Goal: Task Accomplishment & Management: Use online tool/utility

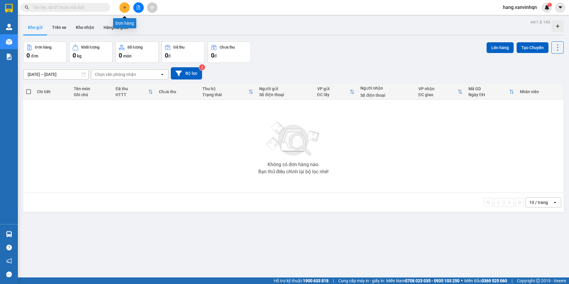
click at [124, 6] on icon "plus" at bounding box center [125, 7] width 4 height 4
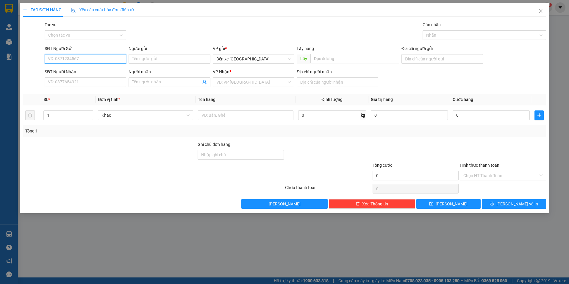
drag, startPoint x: 115, startPoint y: 59, endPoint x: 124, endPoint y: 56, distance: 9.0
click at [124, 56] on input "SĐT Người Gửi" at bounding box center [86, 59] width 82 height 10
click at [268, 61] on span "Bến xe [GEOGRAPHIC_DATA]" at bounding box center [253, 58] width 74 height 9
type input "0356128248"
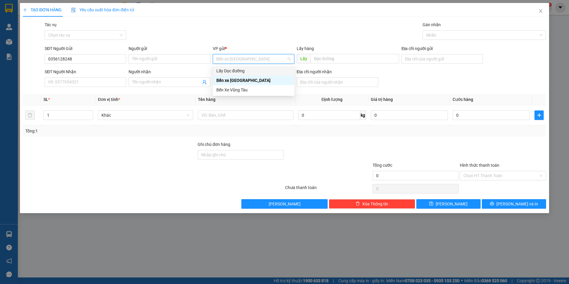
drag, startPoint x: 244, startPoint y: 71, endPoint x: 278, endPoint y: 71, distance: 33.6
click at [248, 71] on div "Lấy Dọc đường" at bounding box center [253, 71] width 74 height 7
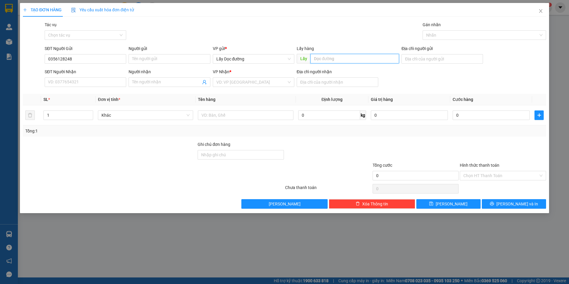
click at [331, 60] on input "text" at bounding box center [354, 59] width 89 height 10
type input "phù ly"
click at [350, 77] on div "Địa chỉ người nhận" at bounding box center [338, 72] width 82 height 9
click at [348, 84] on input "Địa chỉ người nhận" at bounding box center [338, 82] width 82 height 10
type input "lagi"
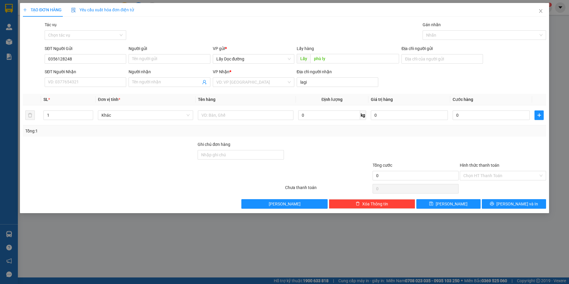
drag, startPoint x: 262, startPoint y: 79, endPoint x: 257, endPoint y: 87, distance: 9.3
click at [261, 81] on input "search" at bounding box center [251, 82] width 70 height 9
click at [245, 113] on div "Bến Xe Vũng Tàu" at bounding box center [253, 113] width 74 height 7
click at [447, 208] on button "Lưu" at bounding box center [448, 204] width 64 height 10
click at [540, 10] on icon "close" at bounding box center [540, 11] width 5 height 5
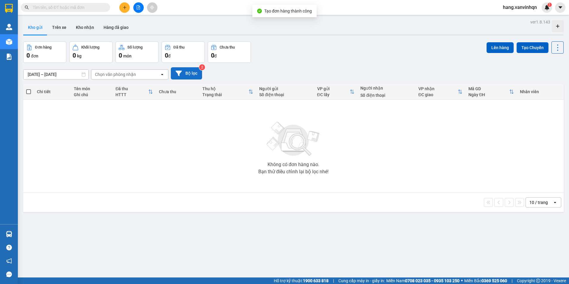
click at [190, 72] on button "Bộ lọc" at bounding box center [186, 73] width 31 height 12
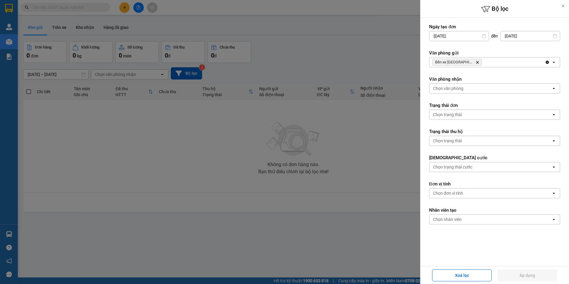
click at [486, 61] on div "Bến xe Quảng Ngãi Delete" at bounding box center [486, 62] width 115 height 10
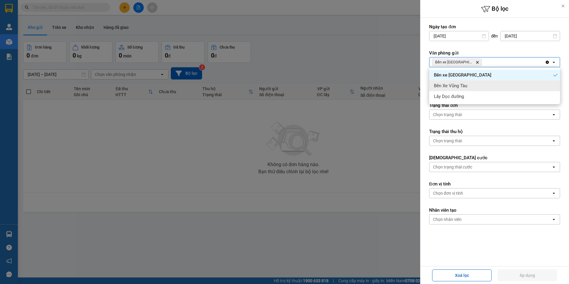
drag, startPoint x: 467, startPoint y: 85, endPoint x: 478, endPoint y: 85, distance: 11.3
click at [473, 85] on div "Bến Xe Vũng Tàu" at bounding box center [494, 85] width 131 height 11
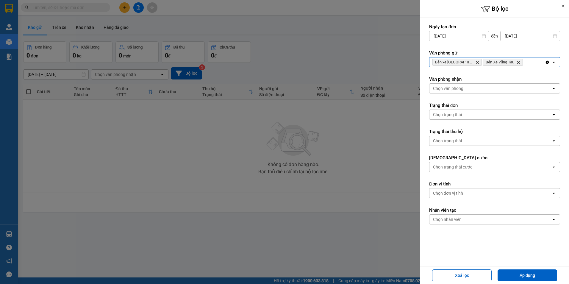
click at [526, 59] on div "Bến xe Quảng Ngãi Delete Bến Xe Vũng Tàu Delete Clear all open" at bounding box center [494, 62] width 131 height 10
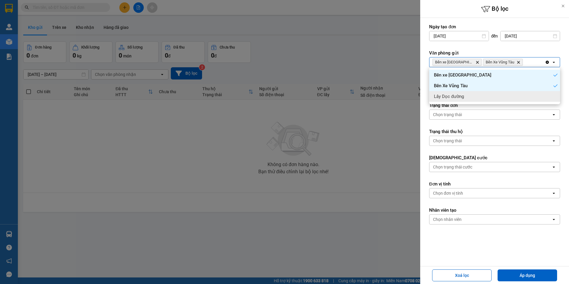
click at [483, 98] on div "Lấy Dọc đường" at bounding box center [494, 96] width 131 height 11
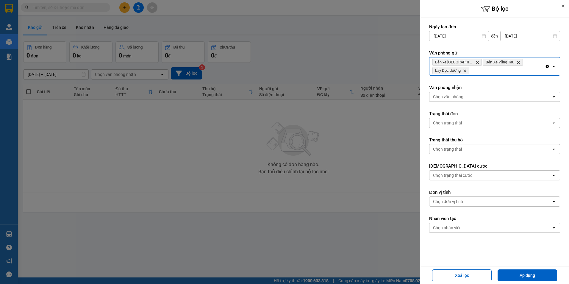
drag, startPoint x: 479, startPoint y: 95, endPoint x: 472, endPoint y: 101, distance: 9.5
click at [479, 95] on div "Chọn văn phòng" at bounding box center [490, 97] width 122 height 10
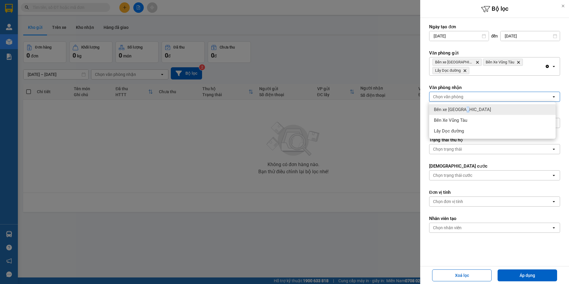
click at [467, 108] on span "Bến xe Quảng Ngãi" at bounding box center [462, 110] width 57 height 6
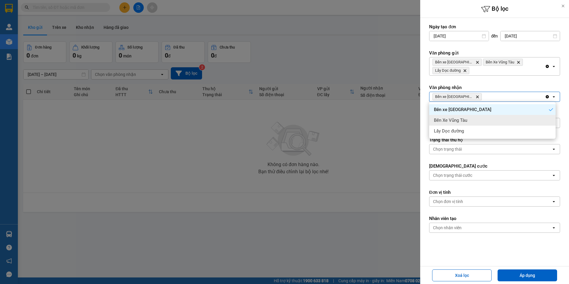
click at [467, 117] on div "Bến Xe Vũng Tàu" at bounding box center [492, 120] width 126 height 11
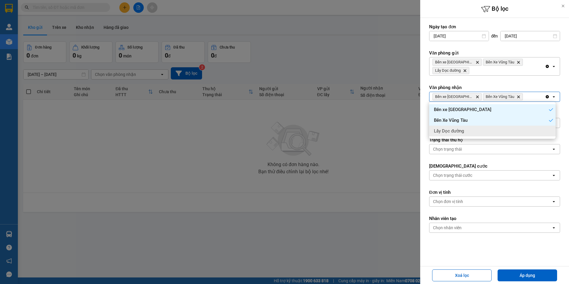
click at [471, 133] on div "Lấy Dọc đường" at bounding box center [492, 131] width 126 height 11
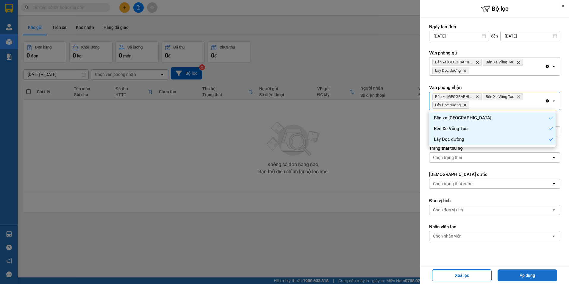
click at [521, 279] on button "Áp dụng" at bounding box center [528, 275] width 60 height 12
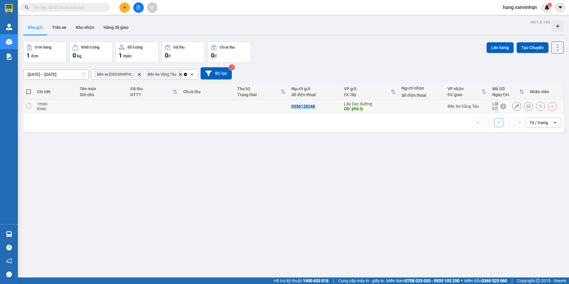
drag, startPoint x: 377, startPoint y: 108, endPoint x: 389, endPoint y: 105, distance: 12.1
click at [389, 105] on div "Lấy Dọc đường DĐ: phù ly" at bounding box center [369, 106] width 51 height 10
checkbox input "true"
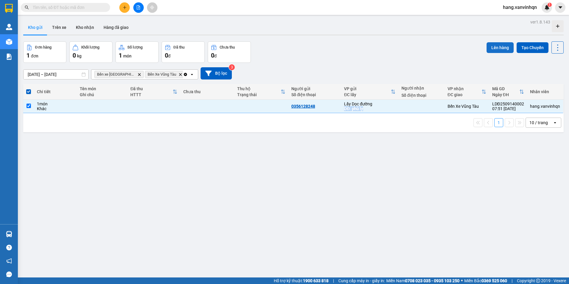
click at [491, 44] on button "Lên hàng" at bounding box center [500, 47] width 27 height 11
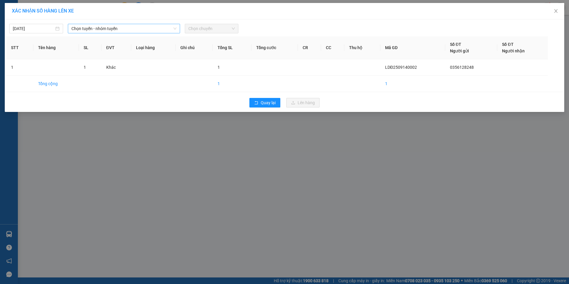
click at [132, 27] on span "Chọn tuyến - nhóm tuyến" at bounding box center [123, 28] width 105 height 9
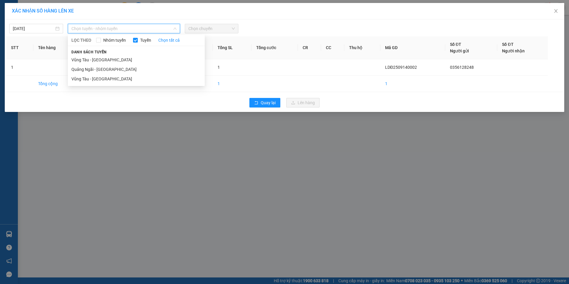
drag, startPoint x: 101, startPoint y: 67, endPoint x: 273, endPoint y: 43, distance: 173.3
click at [110, 65] on li "Quảng Ngãi - Vũng Tàu" at bounding box center [136, 70] width 137 height 10
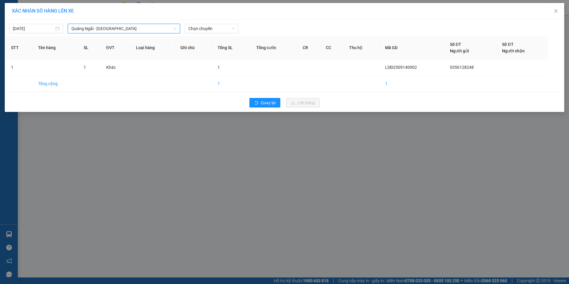
click at [244, 29] on div at bounding box center [355, 29] width 231 height 10
click at [235, 30] on div "Chọn chuyến" at bounding box center [212, 29] width 54 height 10
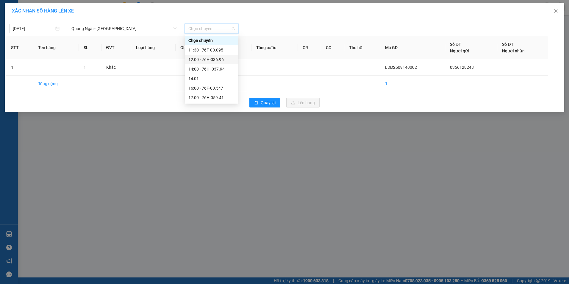
drag, startPoint x: 220, startPoint y: 59, endPoint x: 229, endPoint y: 62, distance: 8.8
click at [223, 59] on div "12:00 - 76H-036.96" at bounding box center [211, 59] width 46 height 7
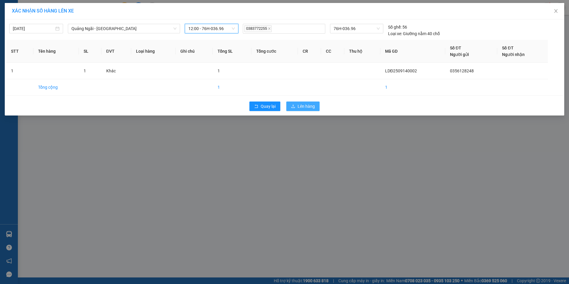
click at [306, 105] on span "Lên hàng" at bounding box center [306, 106] width 17 height 7
